Goal: Task Accomplishment & Management: Use online tool/utility

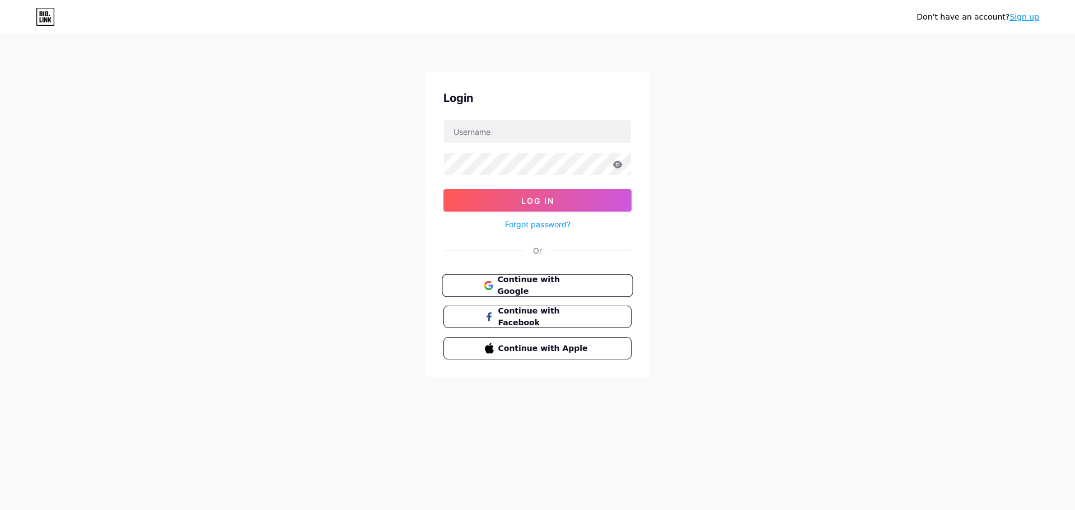
click at [524, 284] on span "Continue with Google" at bounding box center [544, 286] width 94 height 24
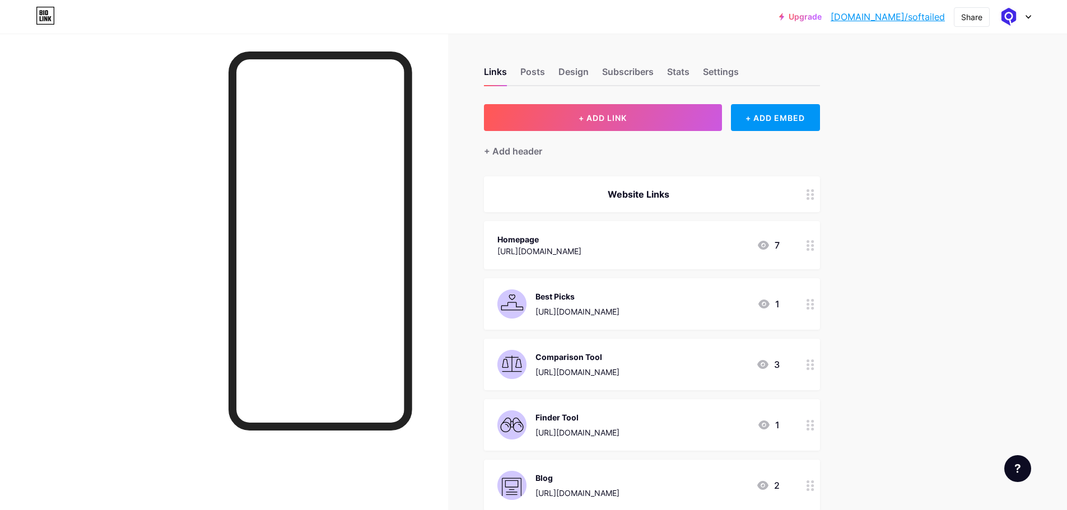
click at [192, 224] on div at bounding box center [224, 289] width 448 height 510
click at [541, 153] on div "+ Add header" at bounding box center [513, 150] width 58 height 13
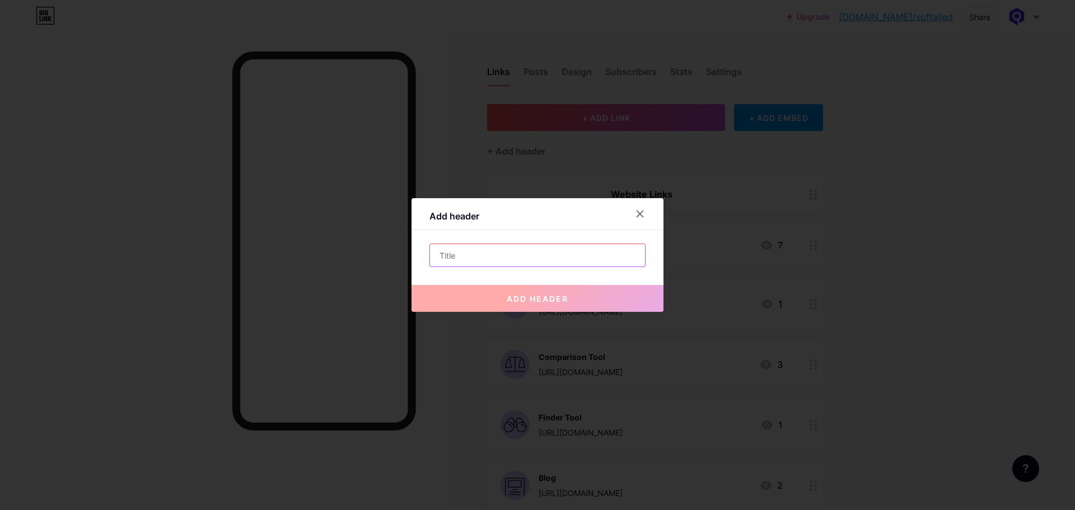
click at [499, 260] on input "text" at bounding box center [537, 255] width 215 height 22
click at [644, 213] on icon at bounding box center [640, 213] width 9 height 9
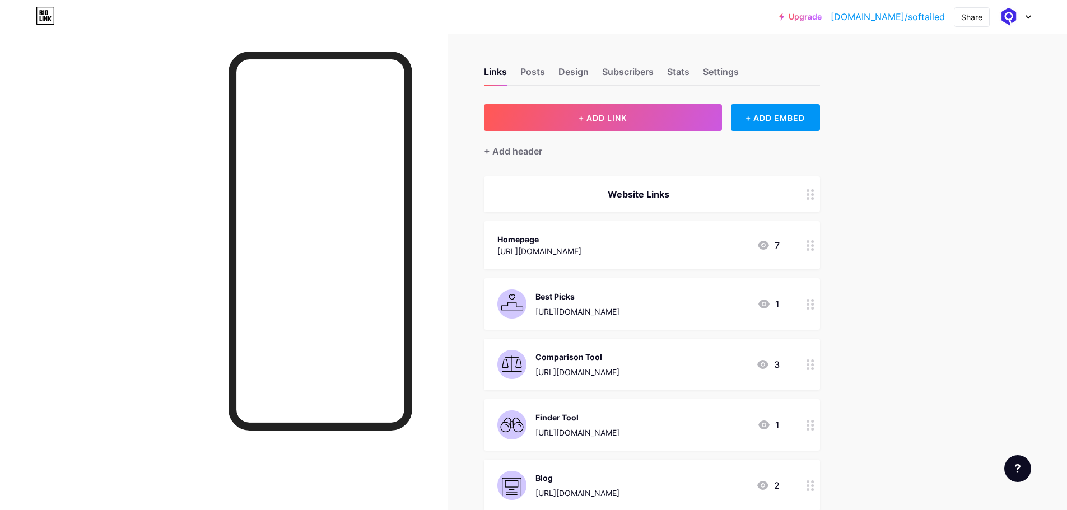
click at [615, 198] on div "Website Links" at bounding box center [638, 194] width 282 height 13
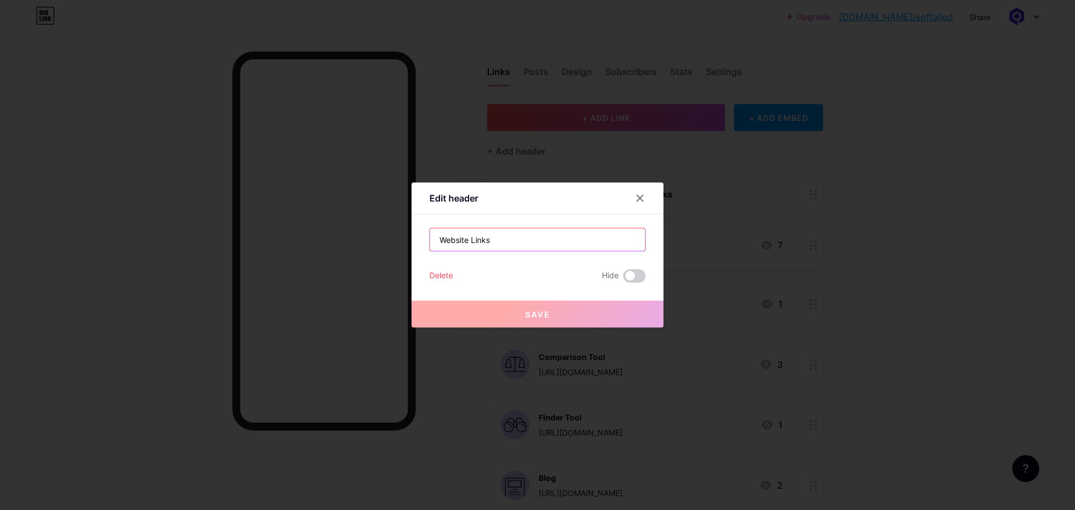
click at [501, 241] on input "Website Links" at bounding box center [537, 239] width 215 height 22
click at [642, 200] on icon at bounding box center [640, 198] width 6 height 6
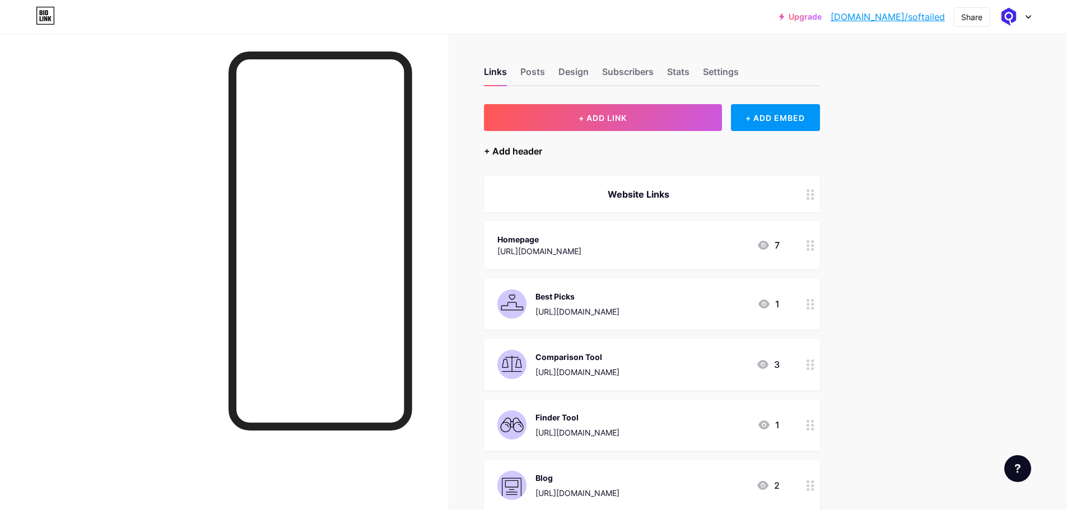
click at [521, 155] on div "+ Add header" at bounding box center [513, 150] width 58 height 13
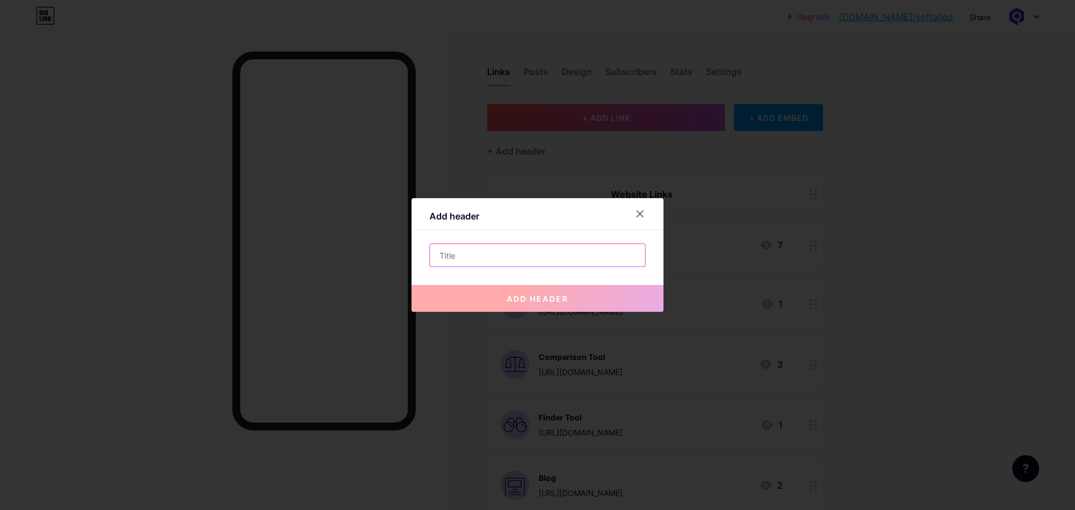
click at [486, 256] on input "text" at bounding box center [537, 255] width 215 height 22
click at [465, 258] on input "text" at bounding box center [537, 255] width 215 height 22
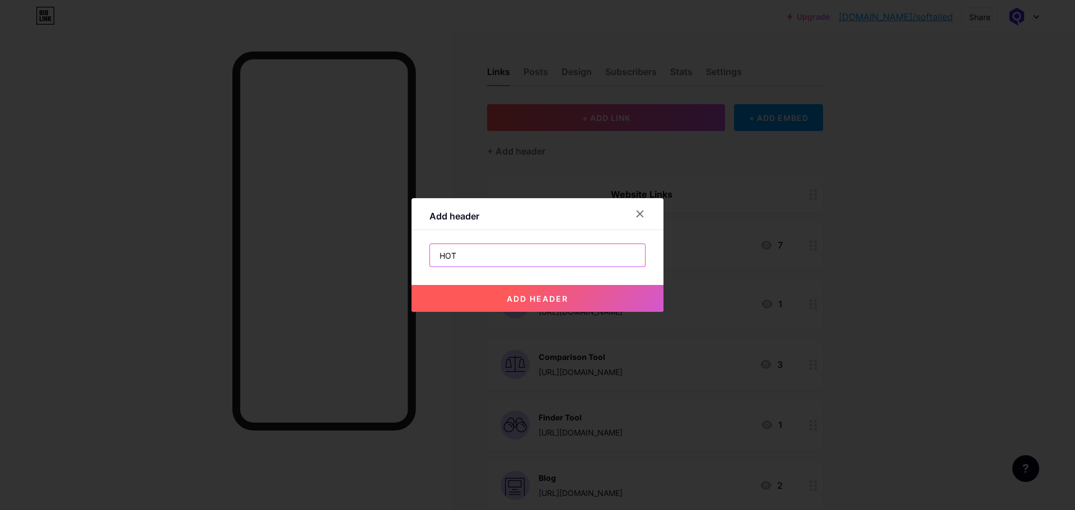
paste input "🔥"
type input "HOT 🔥"
click at [510, 306] on button "add header" at bounding box center [538, 298] width 252 height 27
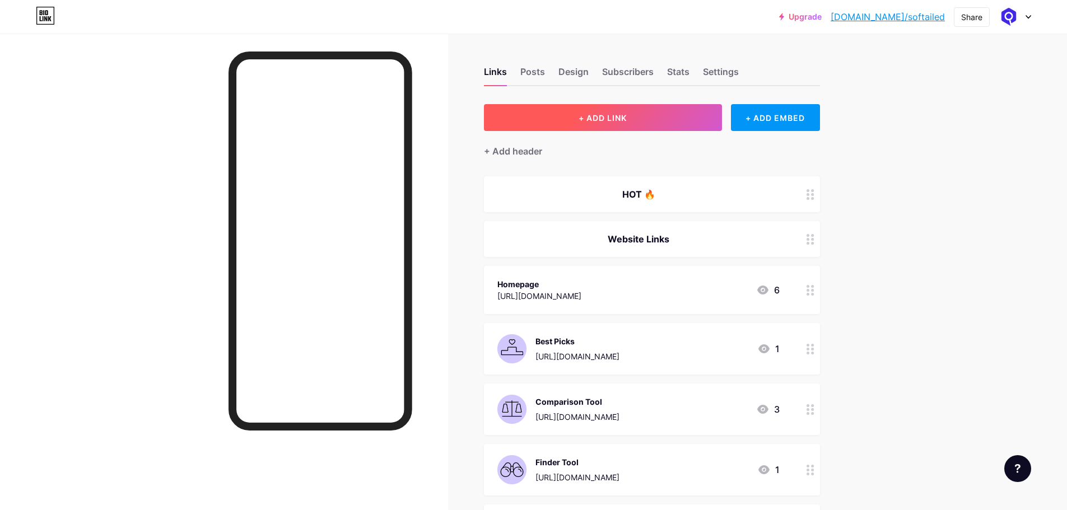
click at [613, 122] on span "+ ADD LINK" at bounding box center [602, 118] width 48 height 10
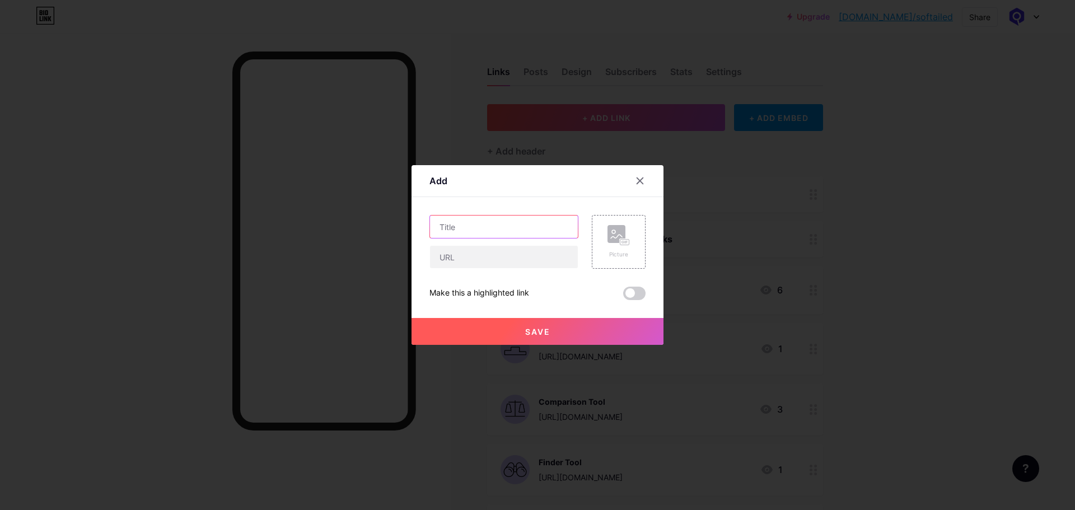
click at [466, 227] on input "text" at bounding box center [504, 227] width 148 height 22
paste input "🔥"
type input "🔥"
drag, startPoint x: 464, startPoint y: 227, endPoint x: 407, endPoint y: 225, distance: 57.1
click at [407, 225] on div "Add Content YouTube Play YouTube video without leaving your page. ADD Vimeo Pla…" at bounding box center [537, 255] width 1075 height 510
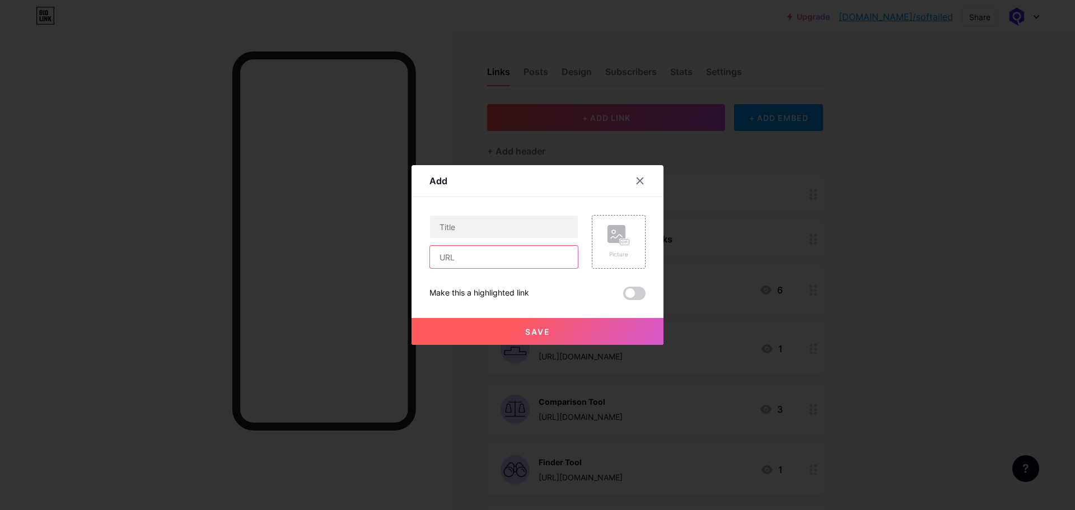
click at [474, 256] on input "text" at bounding box center [504, 257] width 148 height 22
paste input "[URL][DOMAIN_NAME]"
type input "[URL][DOMAIN_NAME]"
click at [472, 229] on input "text" at bounding box center [504, 227] width 148 height 22
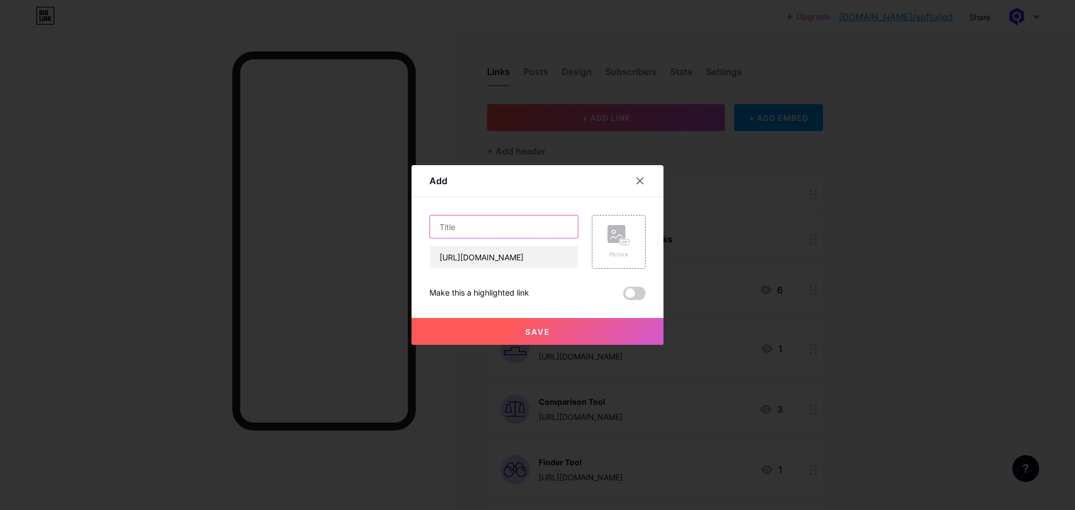
scroll to position [0, 0]
click at [482, 229] on input "SilentPhone Masterclass" at bounding box center [504, 227] width 148 height 22
paste input "™"
type input "SilentPhone™ Masterclass"
click at [634, 293] on span at bounding box center [634, 293] width 22 height 13
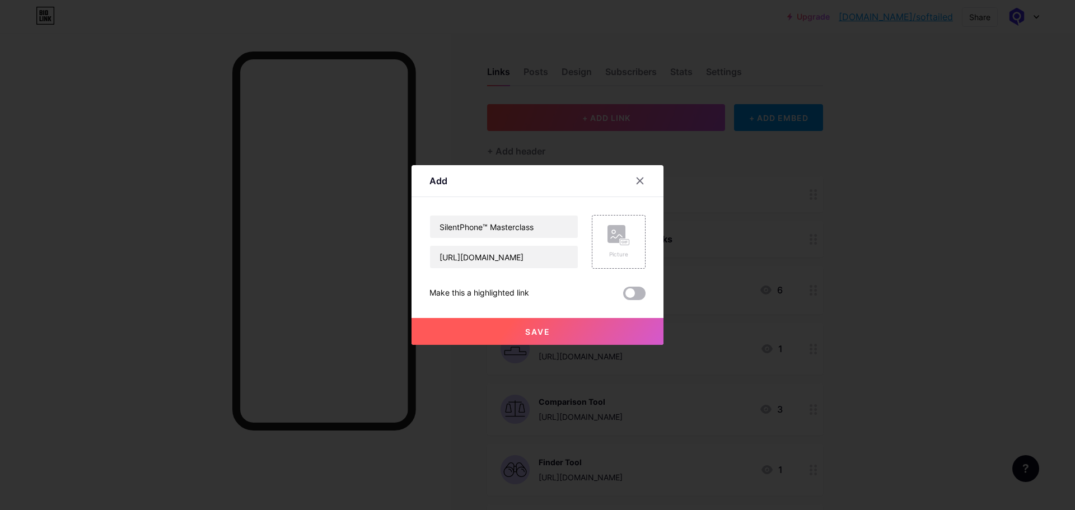
click at [623, 296] on input "checkbox" at bounding box center [623, 296] width 0 height 0
click at [594, 329] on button "Save" at bounding box center [538, 331] width 252 height 27
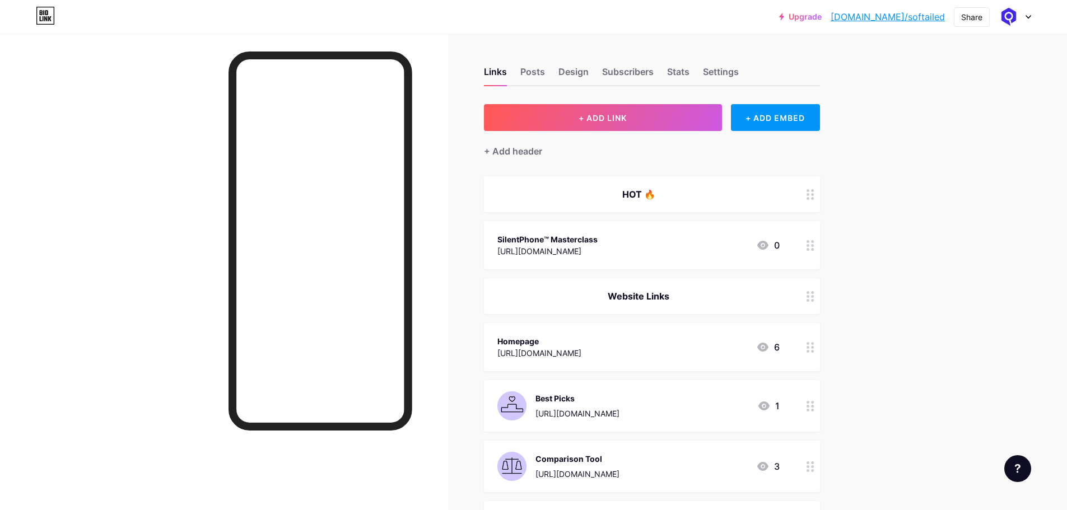
click at [598, 248] on div "[URL][DOMAIN_NAME]" at bounding box center [547, 251] width 100 height 12
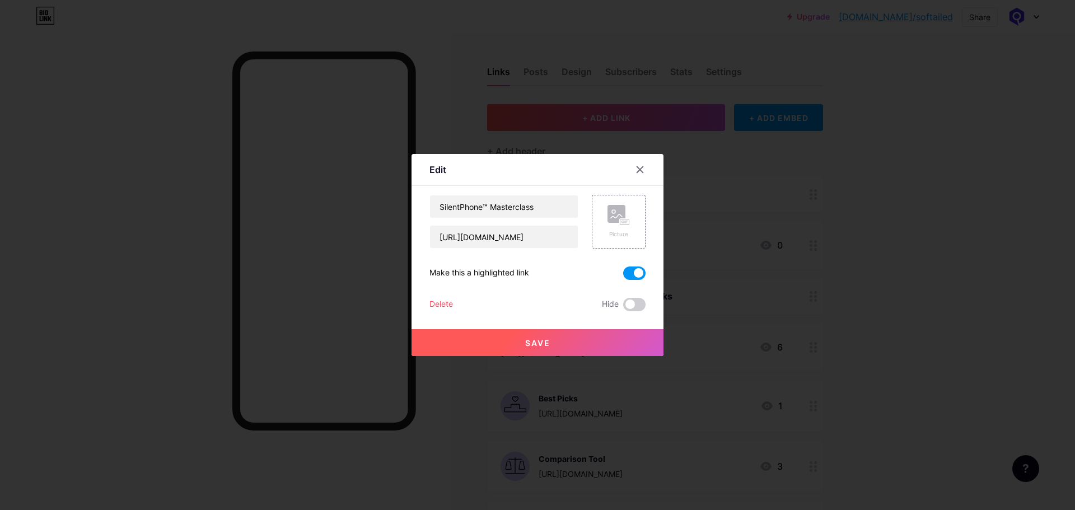
click at [637, 276] on span at bounding box center [634, 273] width 22 height 13
click at [623, 276] on input "checkbox" at bounding box center [623, 276] width 0 height 0
click at [564, 340] on button "Save" at bounding box center [538, 342] width 252 height 27
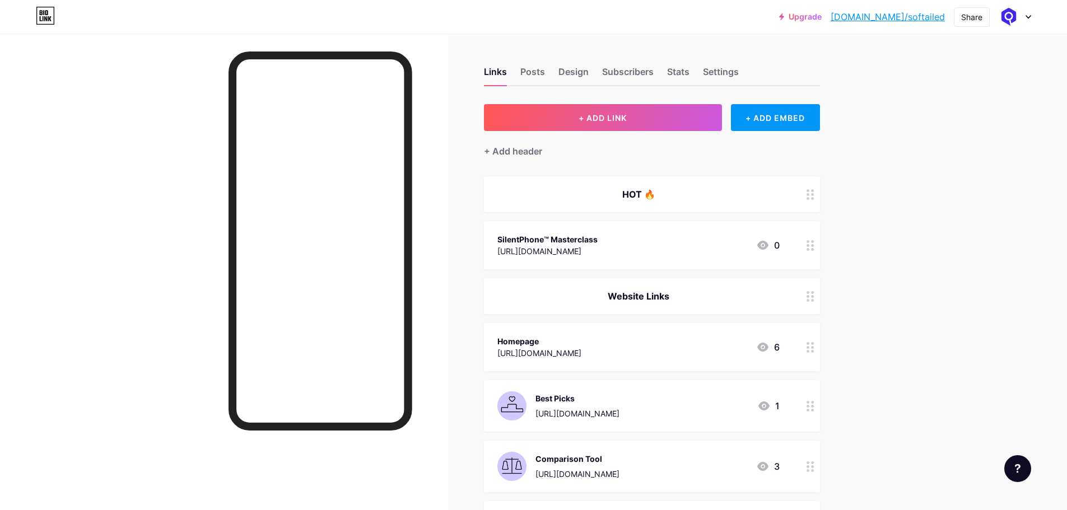
click at [638, 194] on div "HOT 🔥" at bounding box center [638, 194] width 282 height 13
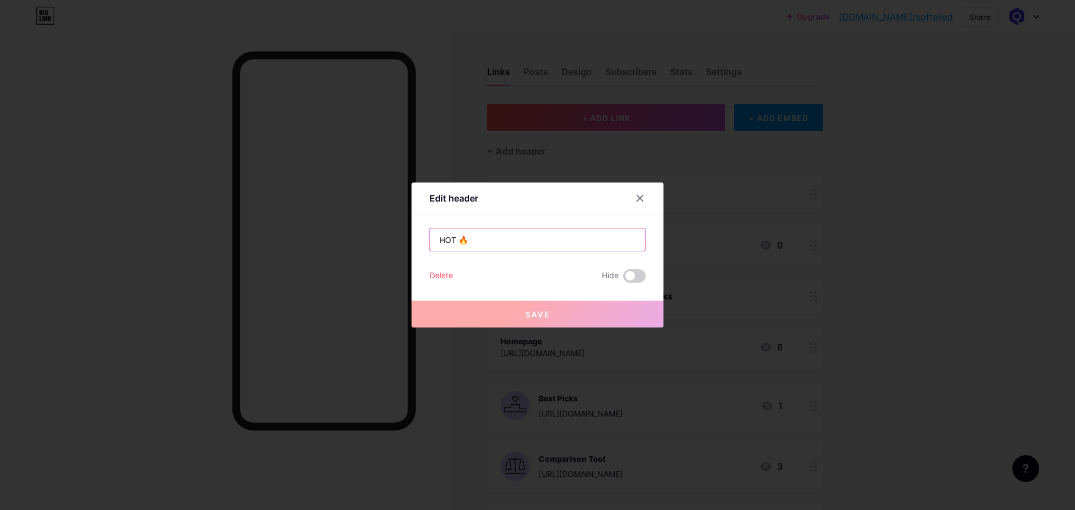
click at [454, 241] on input "HOT 🔥" at bounding box center [537, 239] width 215 height 22
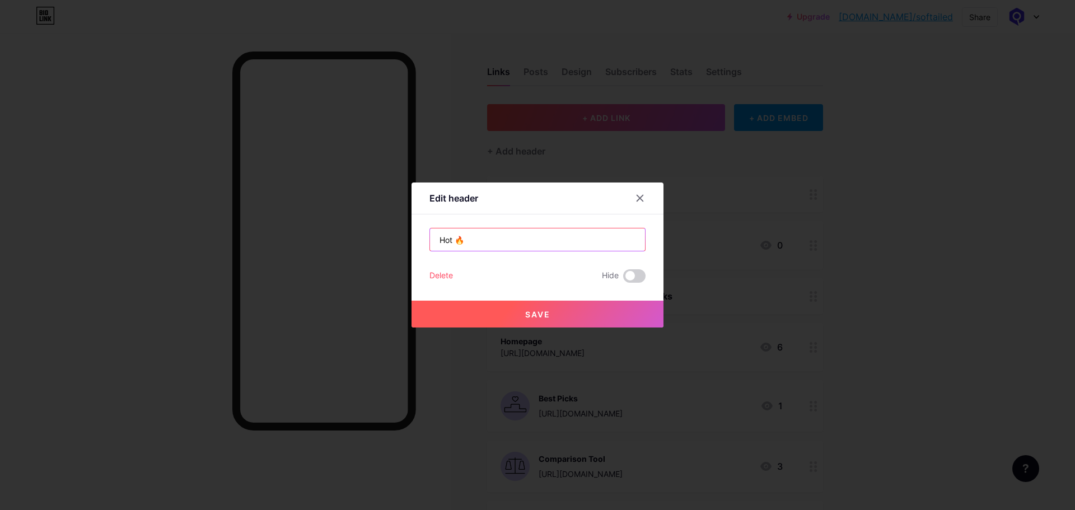
type input "Hot 🔥"
click at [521, 319] on button "Save" at bounding box center [538, 314] width 252 height 27
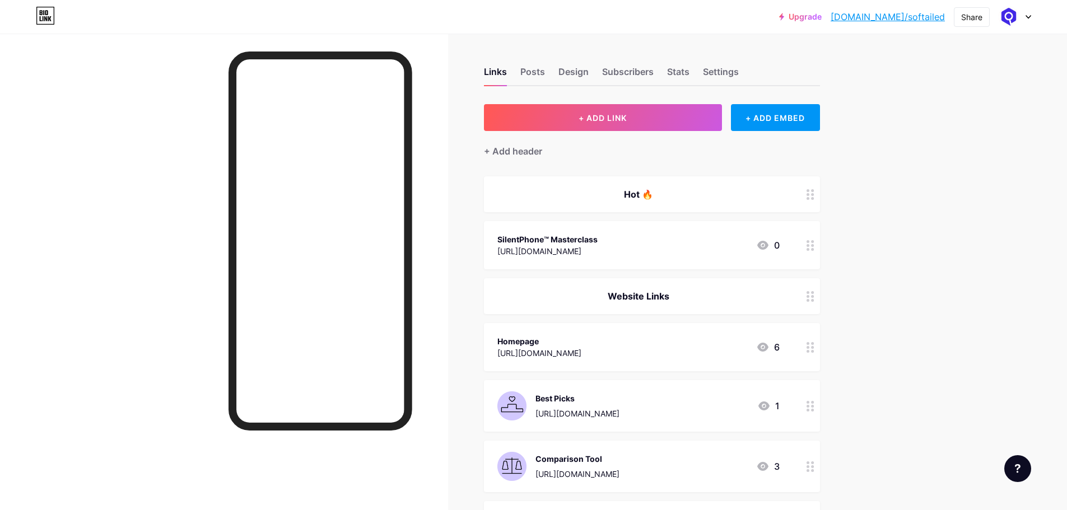
click at [598, 252] on div "[URL][DOMAIN_NAME]" at bounding box center [547, 251] width 100 height 12
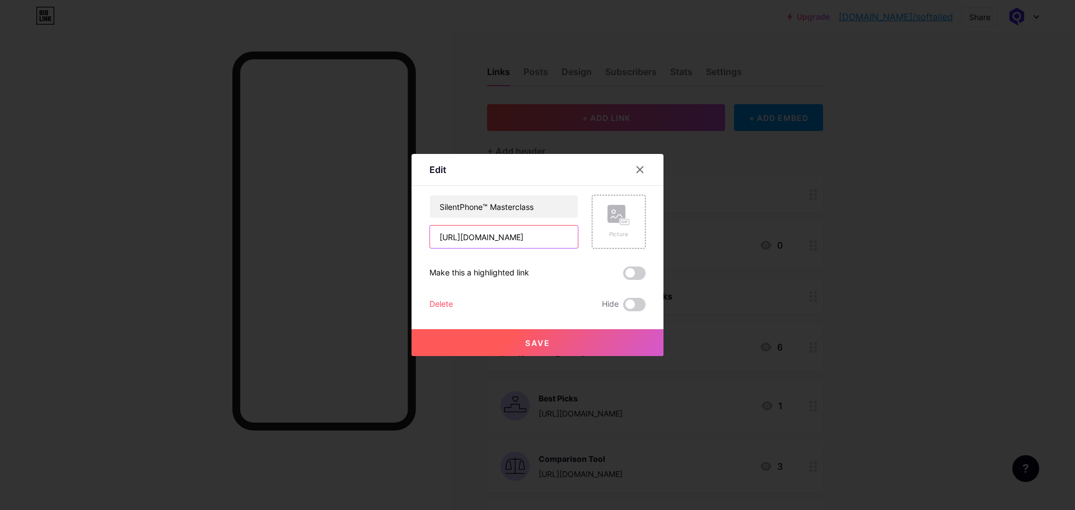
click at [538, 245] on input "[URL][DOMAIN_NAME]" at bounding box center [504, 237] width 148 height 22
paste input "text"
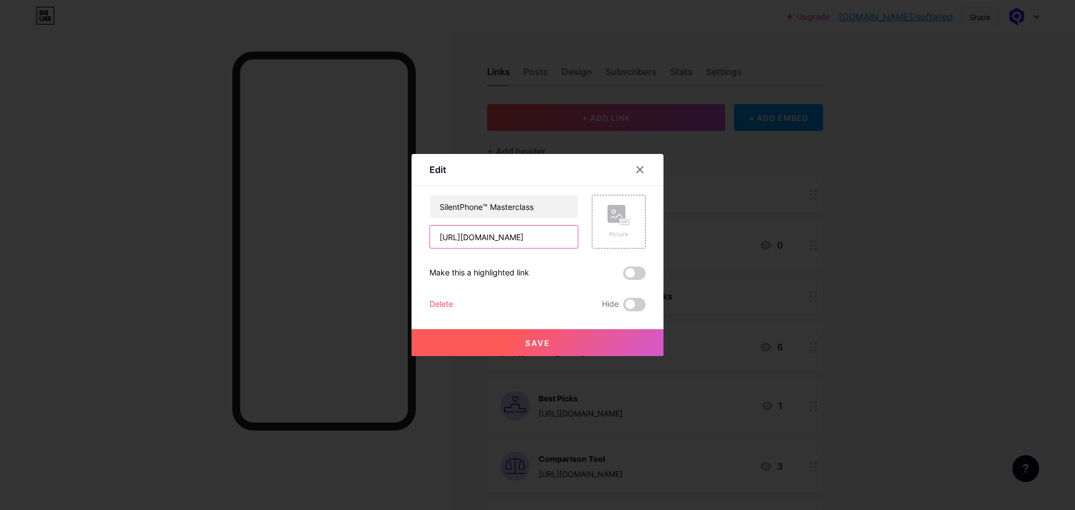
type input "[URL][DOMAIN_NAME]"
click at [571, 341] on button "Save" at bounding box center [538, 342] width 252 height 27
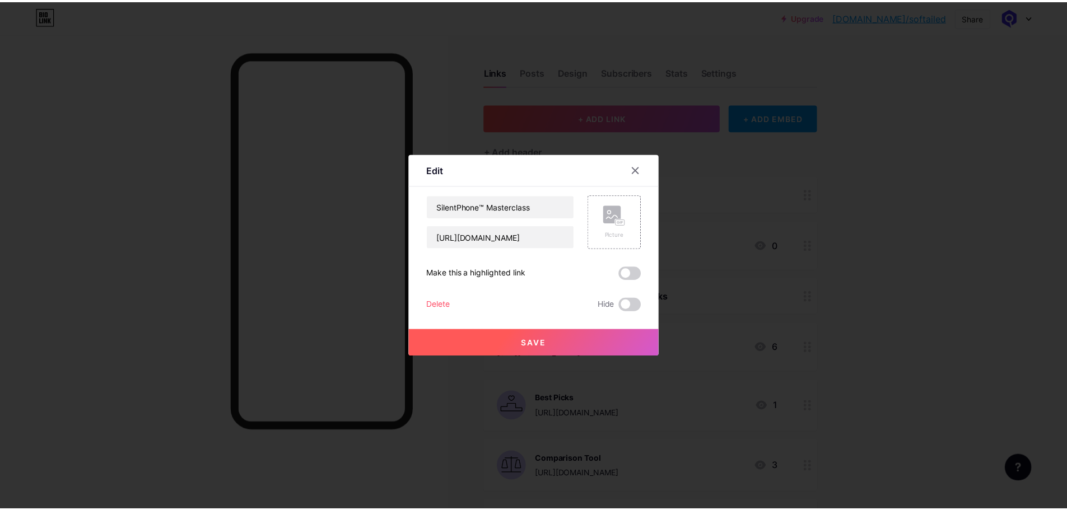
scroll to position [0, 0]
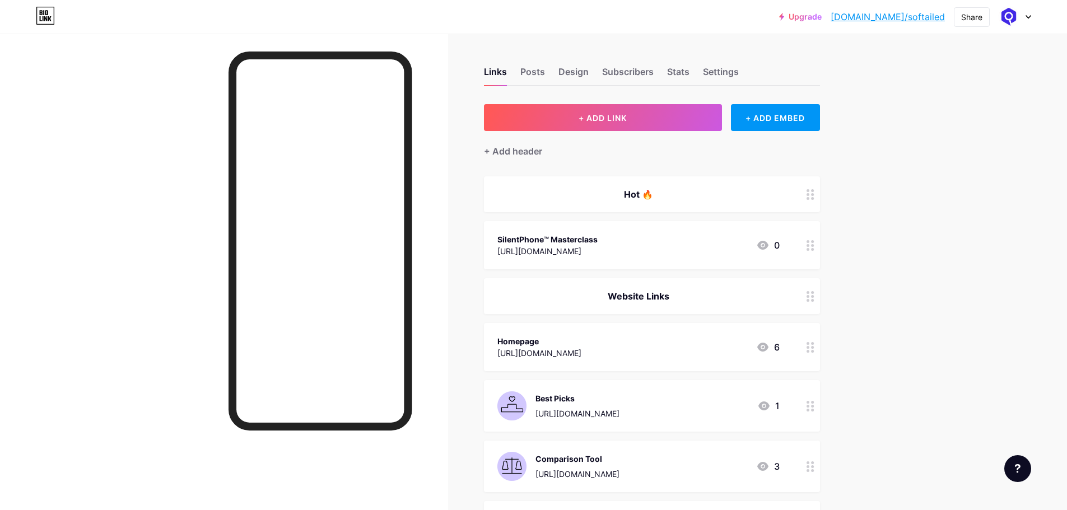
click at [171, 160] on div at bounding box center [224, 289] width 448 height 510
click at [1027, 15] on icon at bounding box center [1028, 17] width 6 height 4
